Goal: Task Accomplishment & Management: Manage account settings

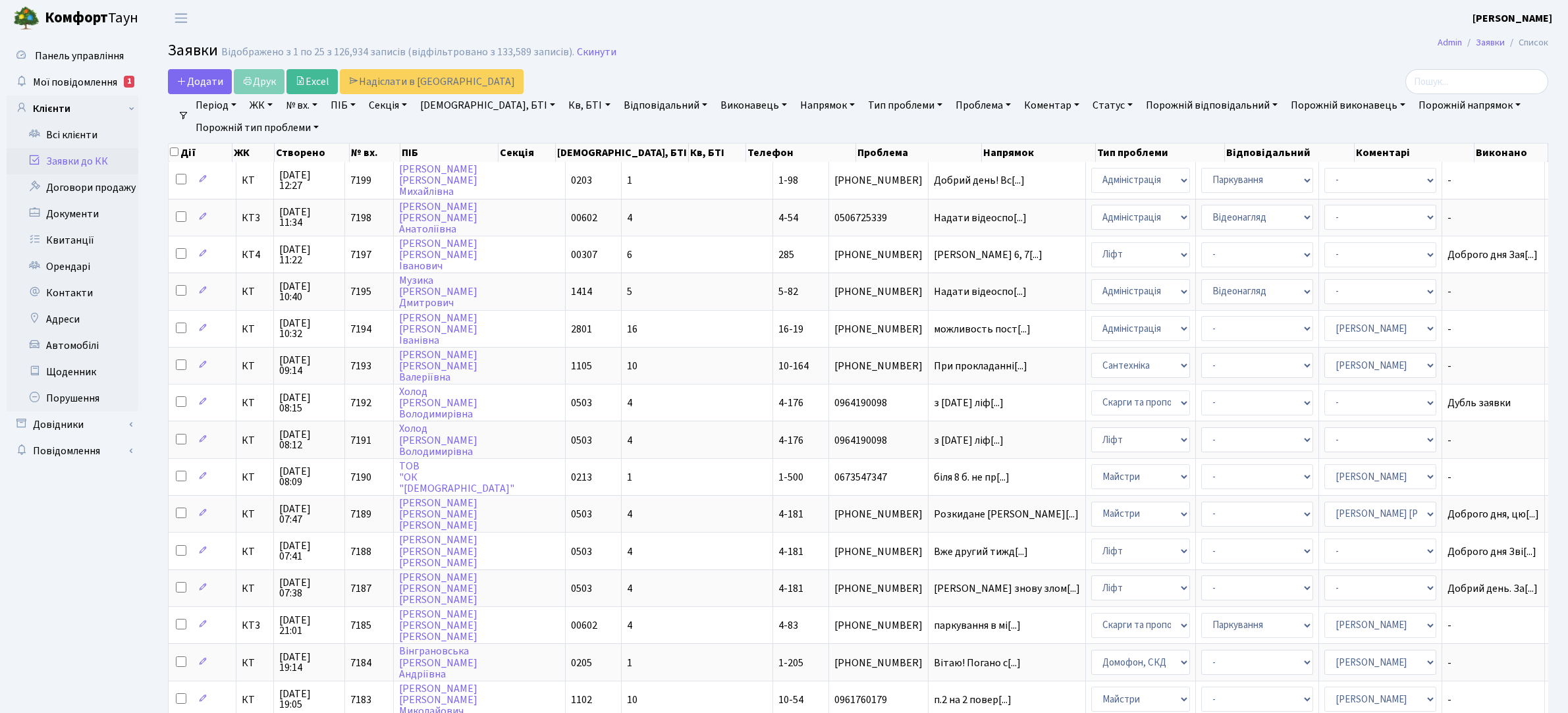
select select "25"
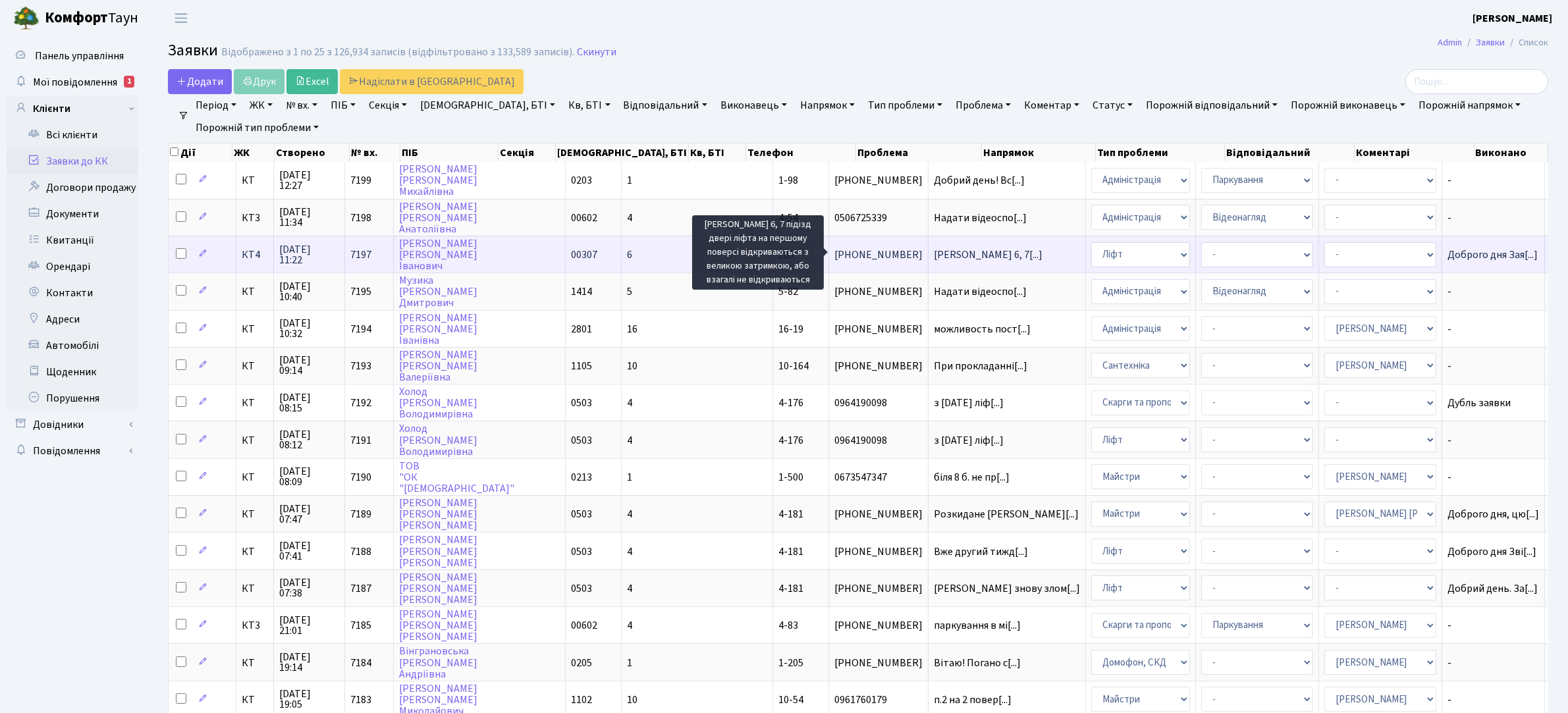
click at [933, 254] on span "Юрія Липи 6, 7[...]" at bounding box center [987, 255] width 109 height 15
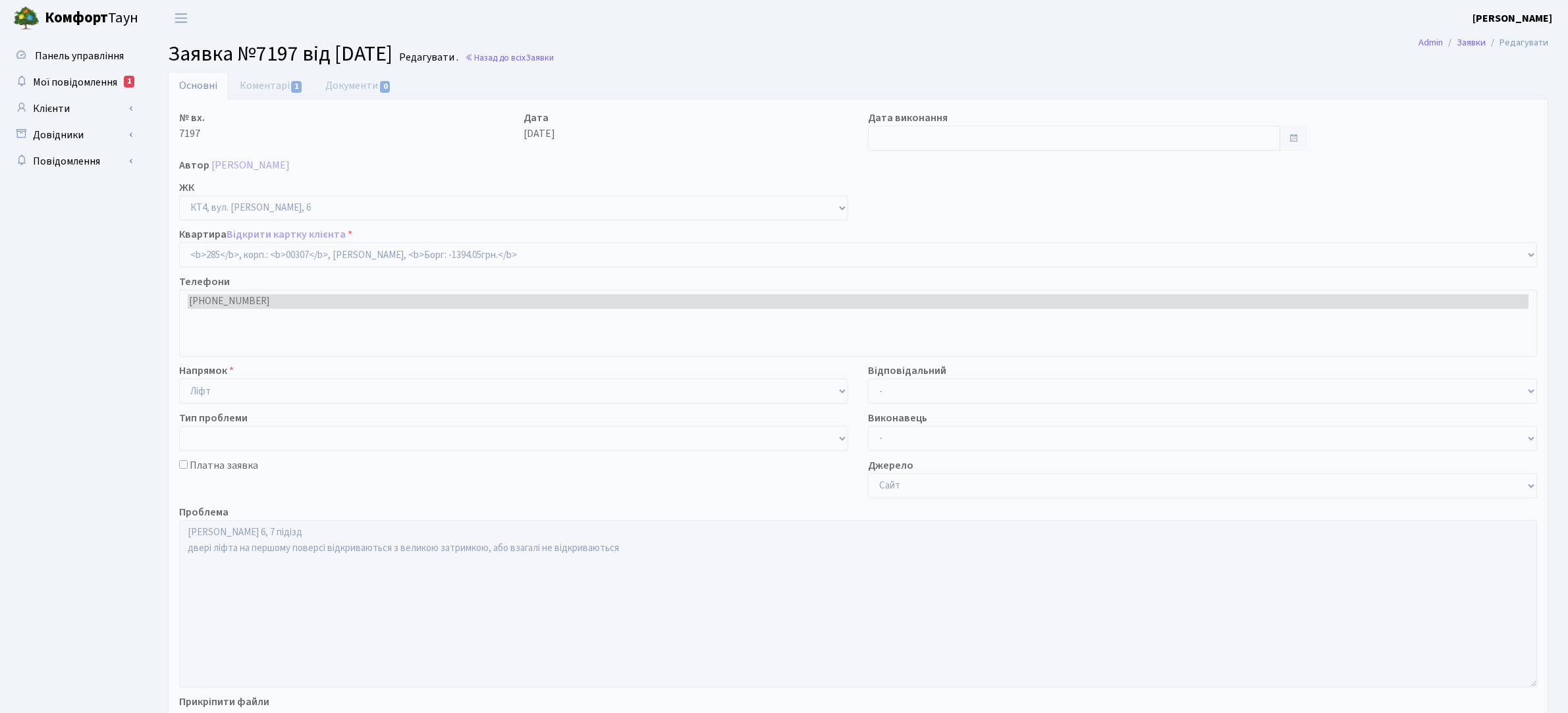
select select "16999"
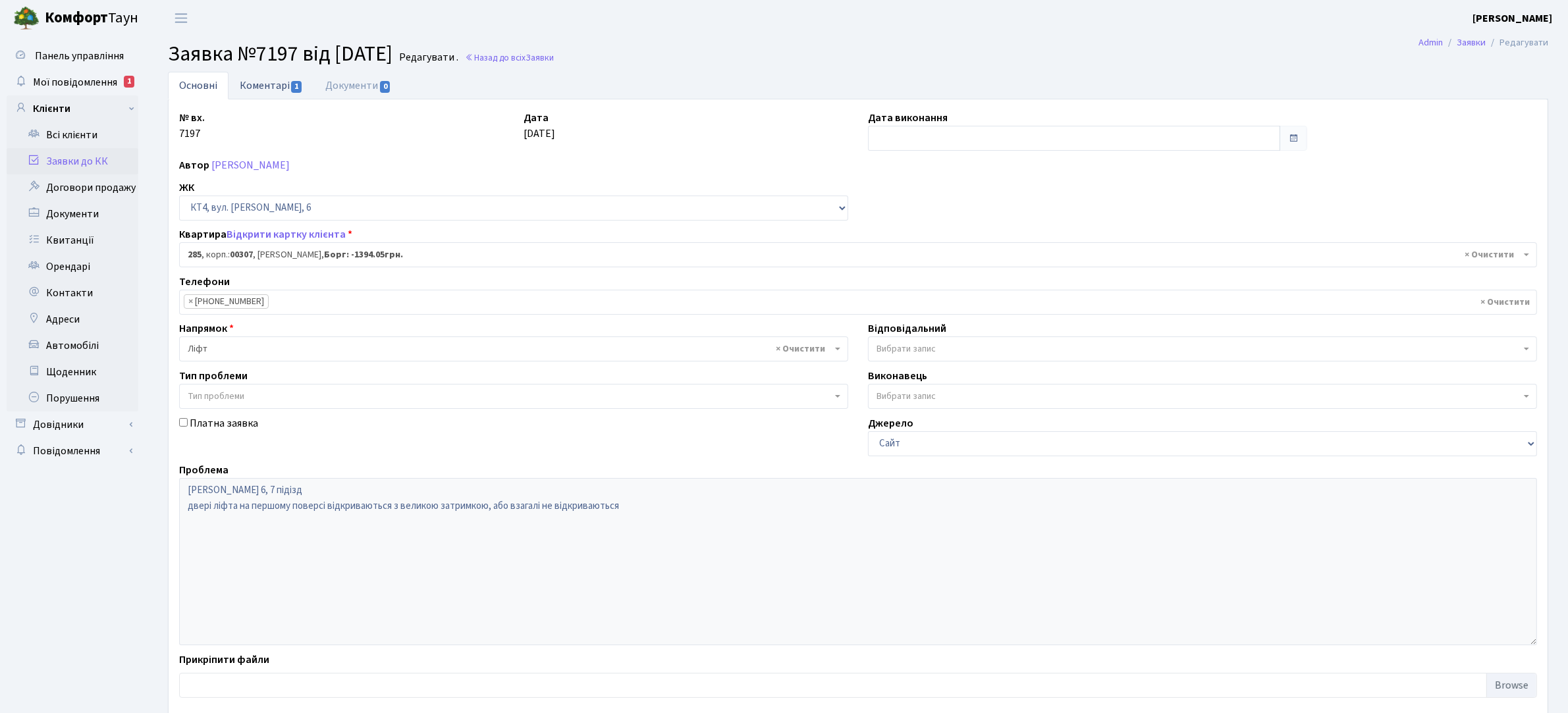
click at [281, 84] on link "Коментарі 1" at bounding box center [271, 85] width 86 height 27
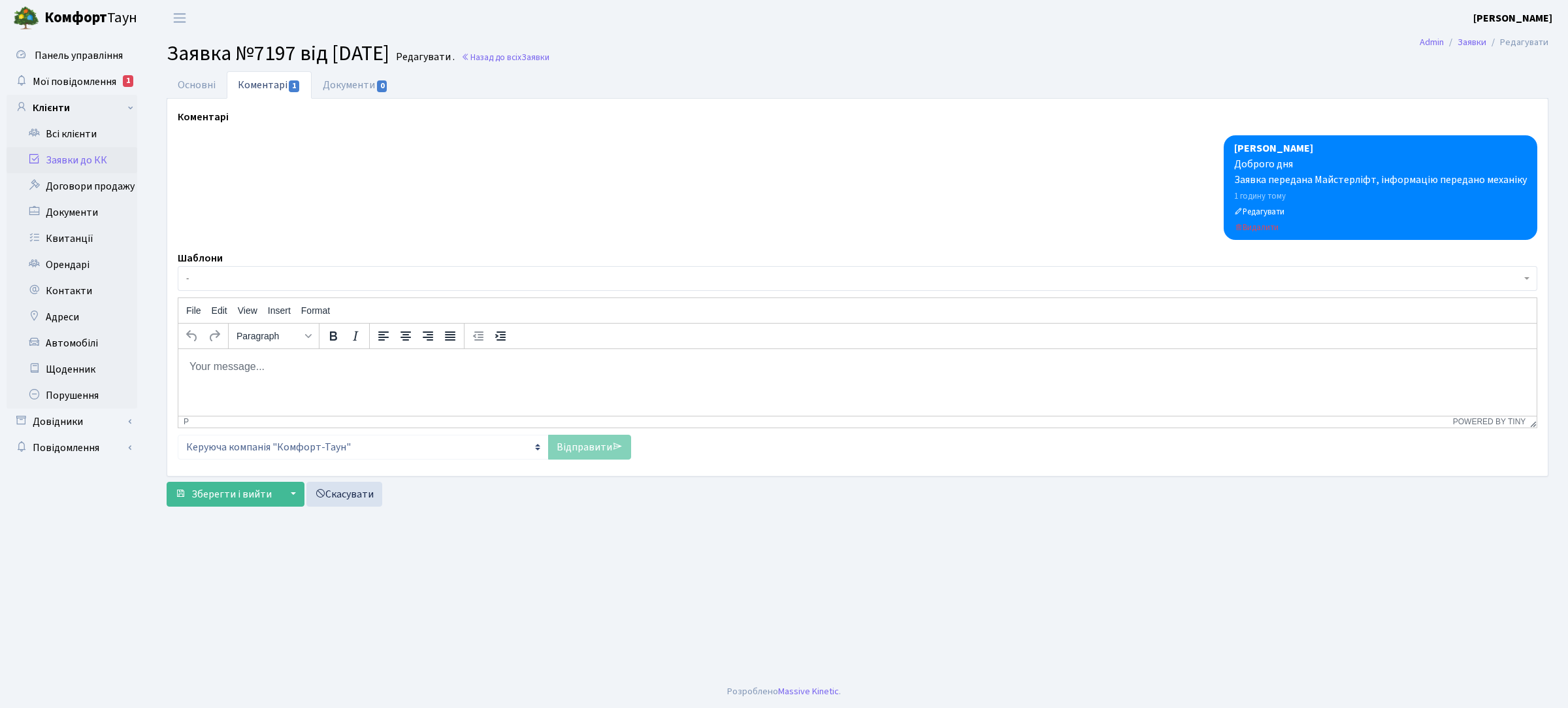
click at [249, 174] on div at bounding box center [858, 188] width 1360 height 105
click at [278, 364] on p "Rich Text Area. Press ALT-0 for help." at bounding box center [857, 366] width 1338 height 15
click at [569, 451] on link "Відправити" at bounding box center [590, 447] width 83 height 25
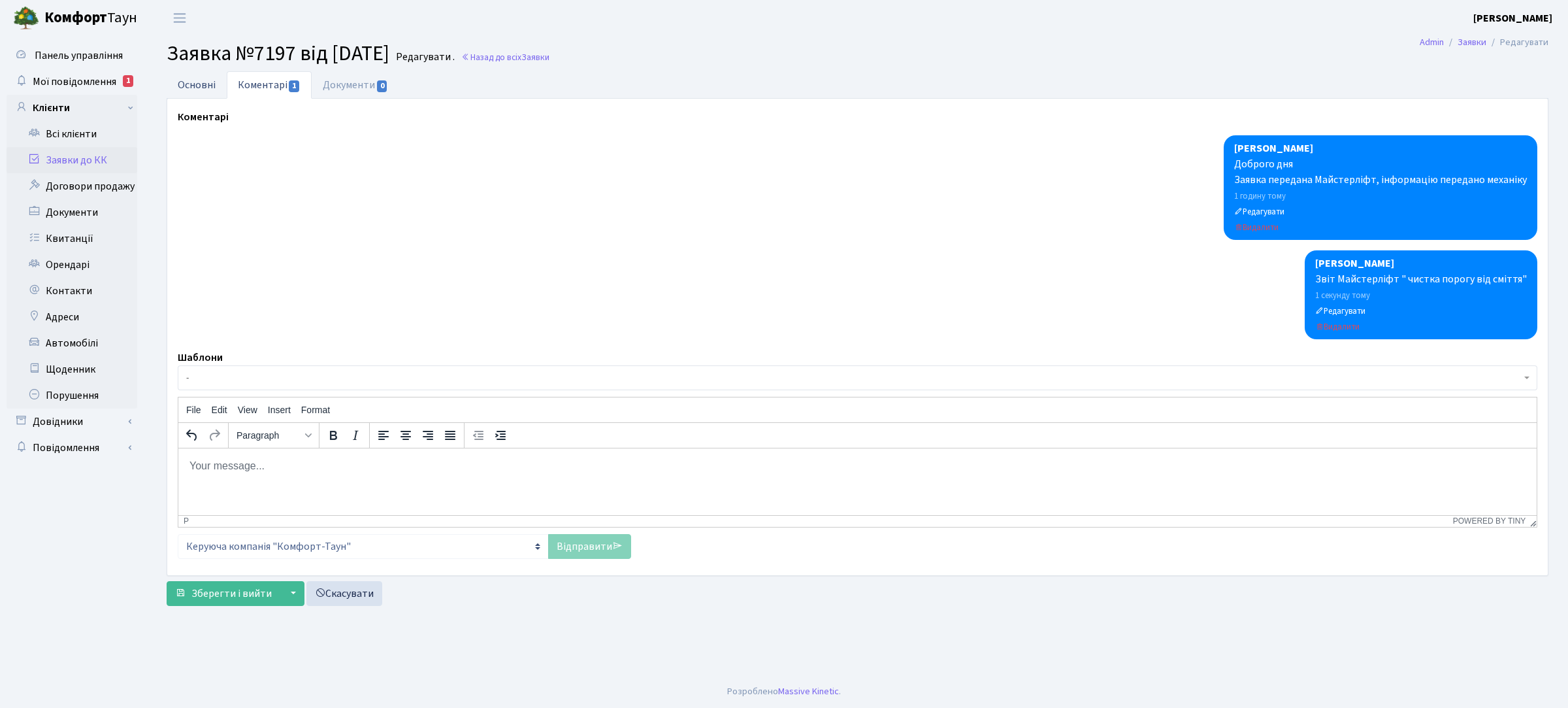
click at [207, 80] on link "Основні" at bounding box center [197, 84] width 60 height 27
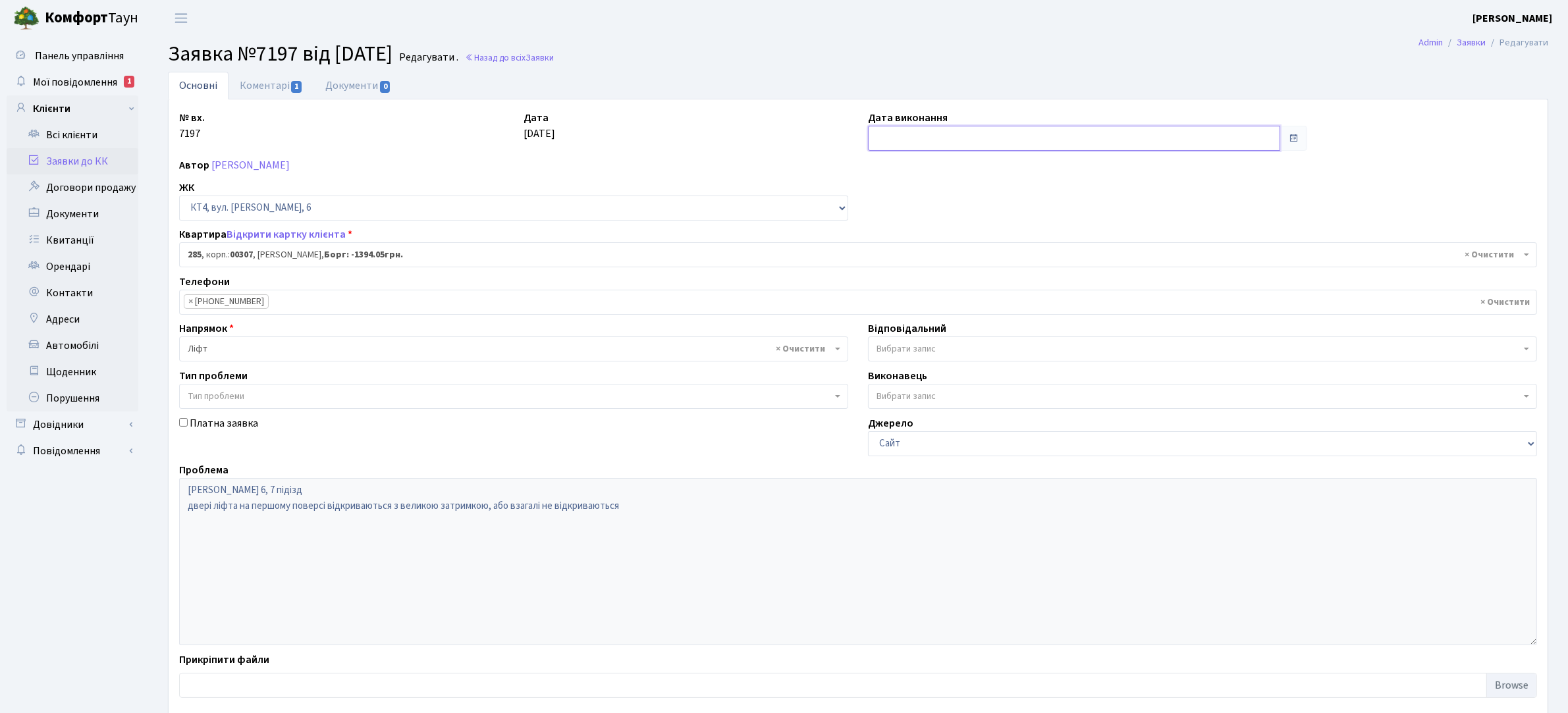
click at [966, 136] on input "text" at bounding box center [1074, 137] width 412 height 25
click at [946, 267] on td "21" at bounding box center [940, 265] width 20 height 20
type input "[DATE]"
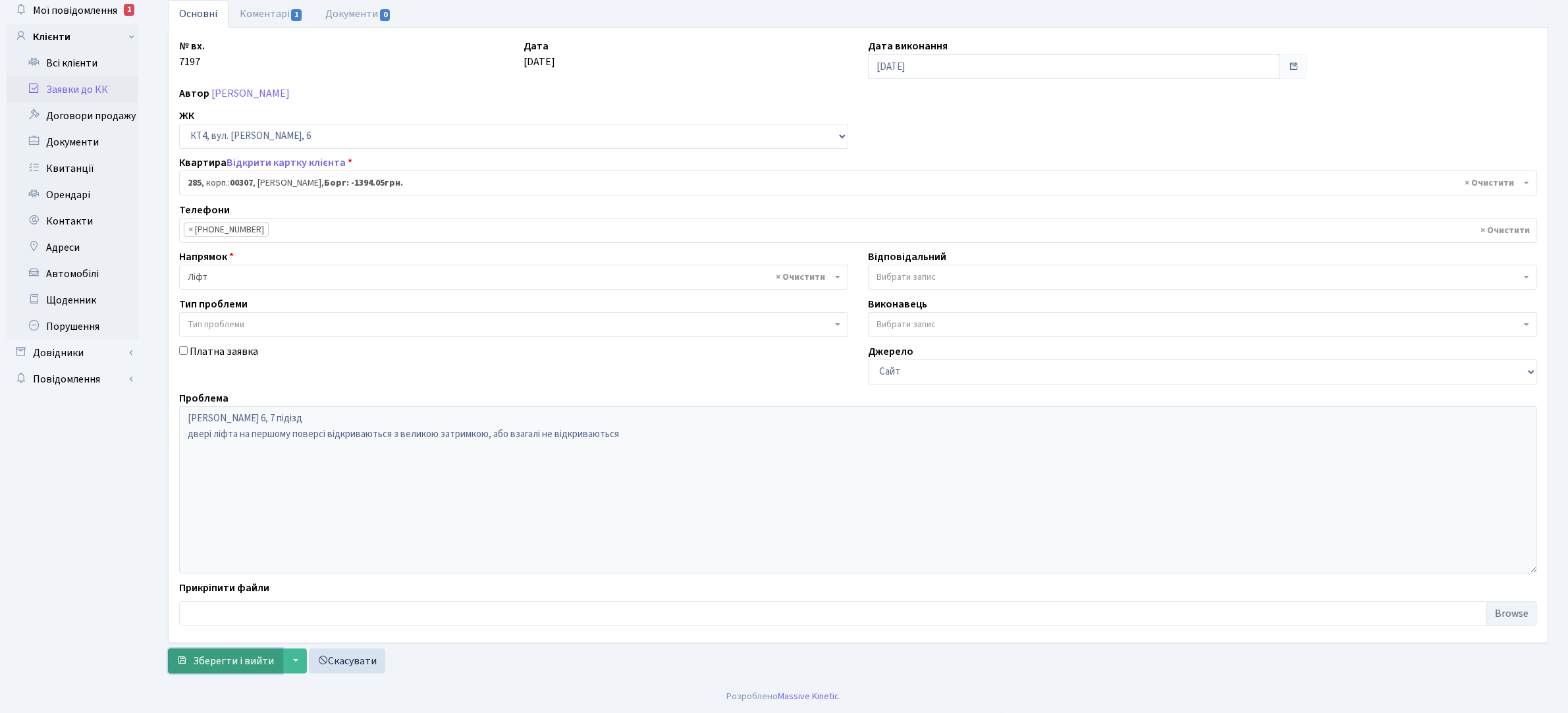
click at [214, 659] on span "Зберегти і вийти" at bounding box center [233, 660] width 81 height 15
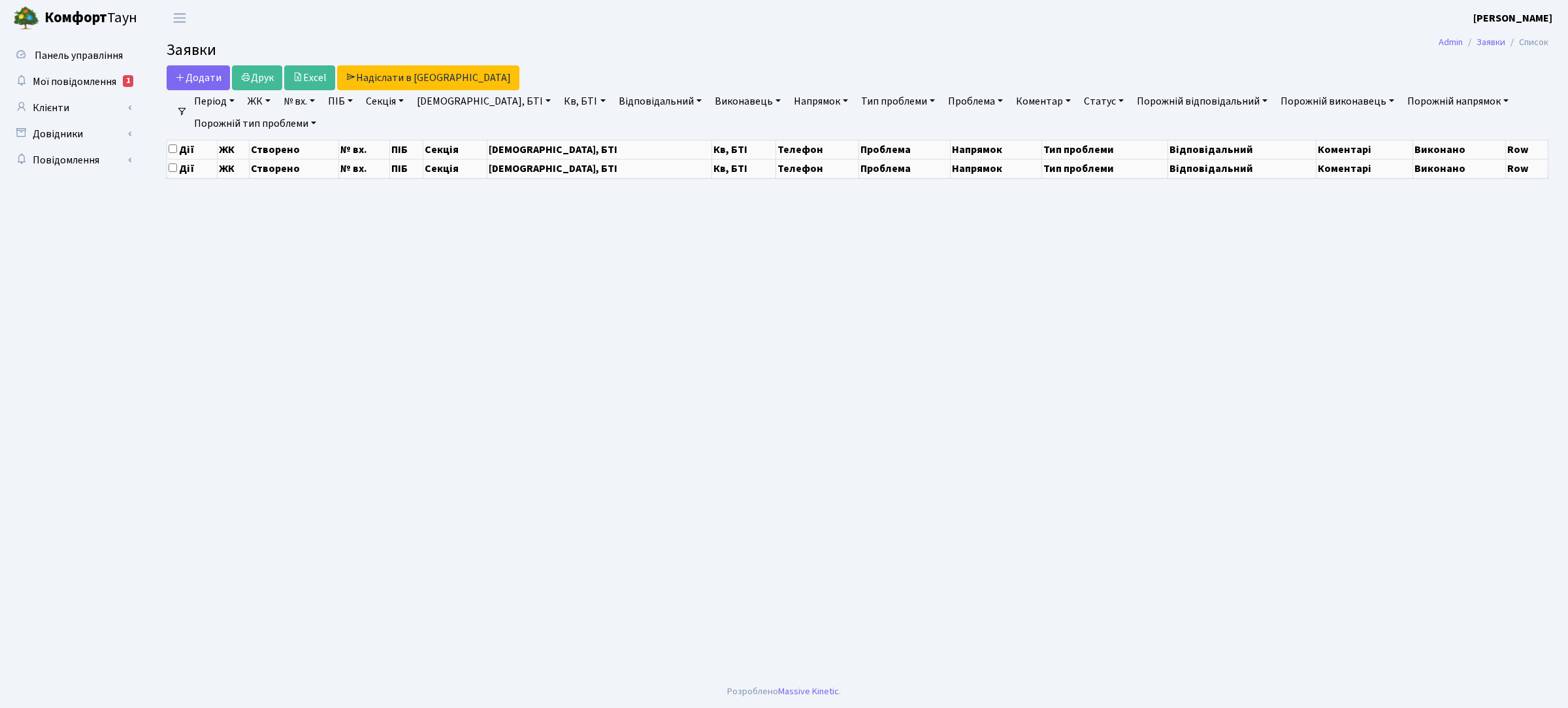
select select "25"
